Goal: Find specific page/section: Find specific page/section

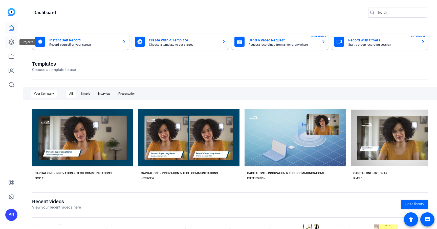
click at [8, 41] on link at bounding box center [11, 42] width 12 height 12
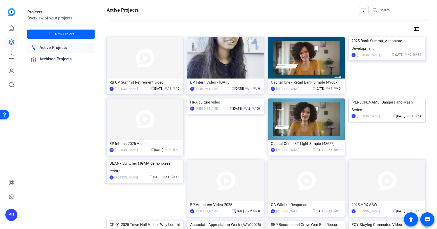
click at [370, 114] on div "Beckie Harris Bangers and Mash Series" at bounding box center [386, 106] width 71 height 15
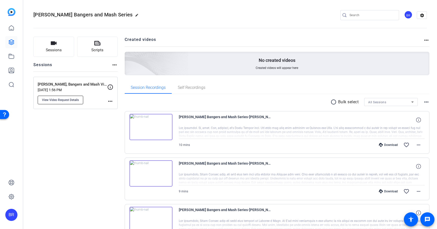
click at [65, 99] on span "View Video Request Details" at bounding box center [60, 100] width 37 height 4
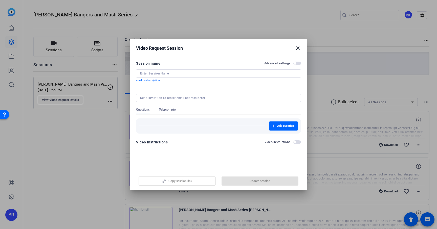
type input "[PERSON_NAME], Bangers and Mash Video Series"
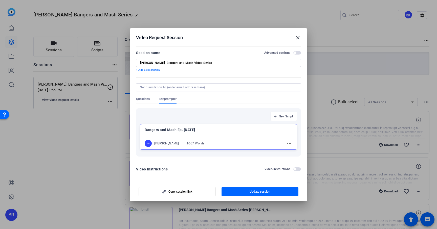
click at [299, 37] on mat-icon "close" at bounding box center [298, 38] width 6 height 6
